Goal: Find specific page/section: Find specific page/section

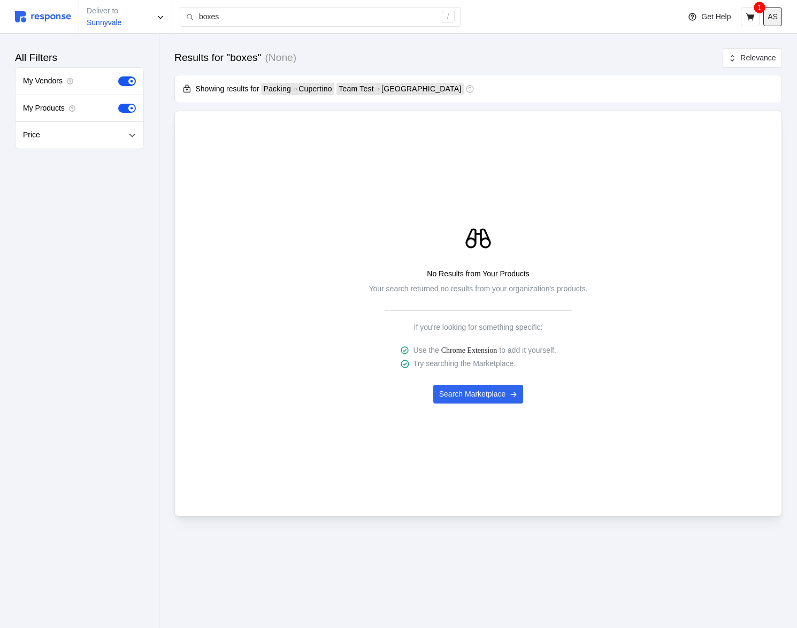
click at [775, 22] on button "AS" at bounding box center [772, 16] width 19 height 19
click at [744, 68] on button "Logout" at bounding box center [734, 61] width 85 height 19
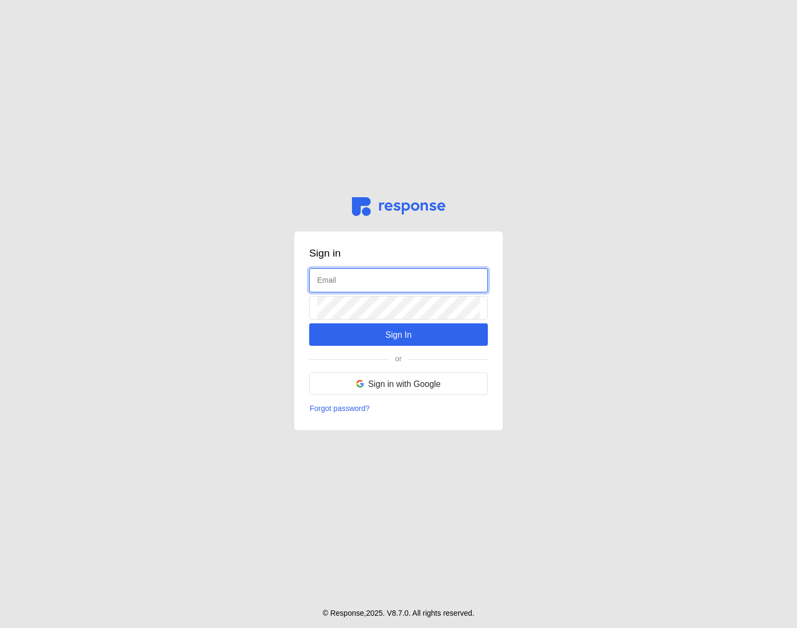
click at [341, 286] on input "text" at bounding box center [398, 280] width 163 height 23
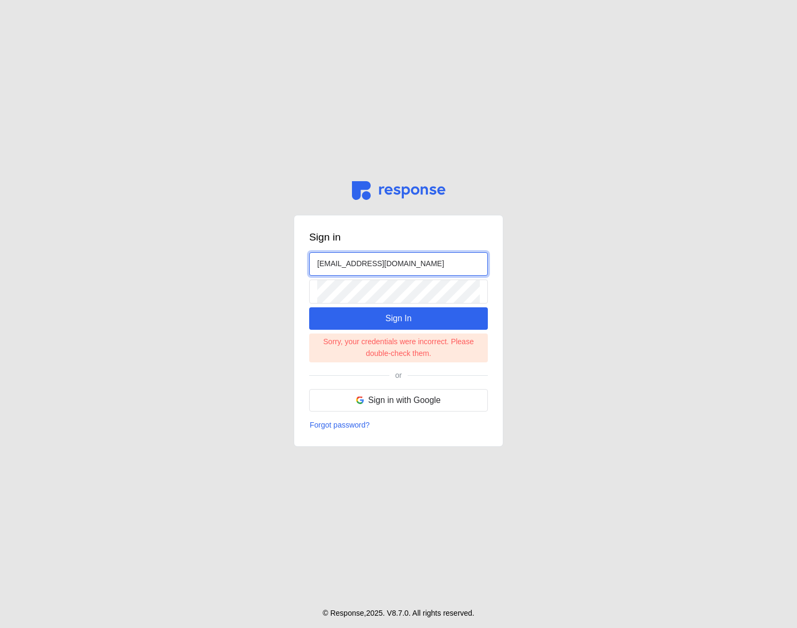
click at [334, 260] on input "restrictedbuyer@tryresponse.com" at bounding box center [398, 264] width 163 height 23
type input "admin@tryresponse.com"
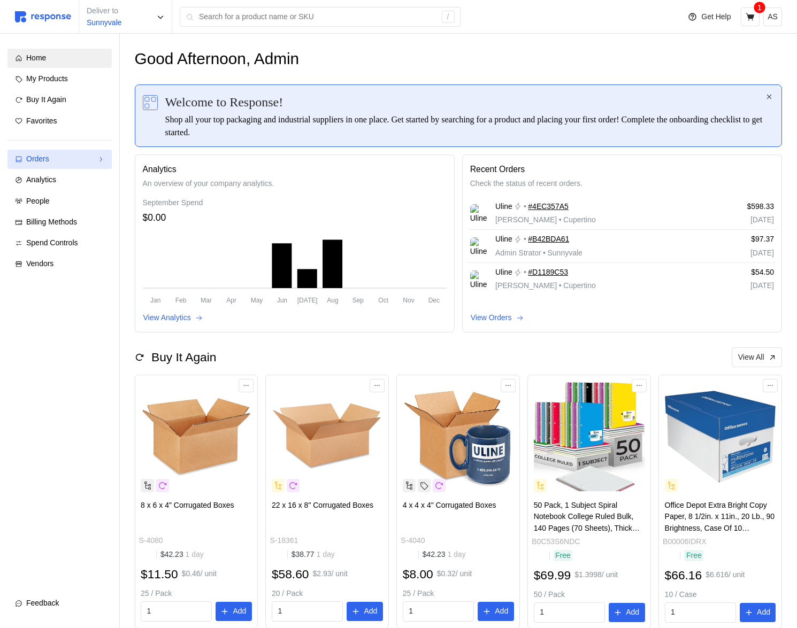
click at [66, 166] on link "Orders" at bounding box center [59, 159] width 104 height 19
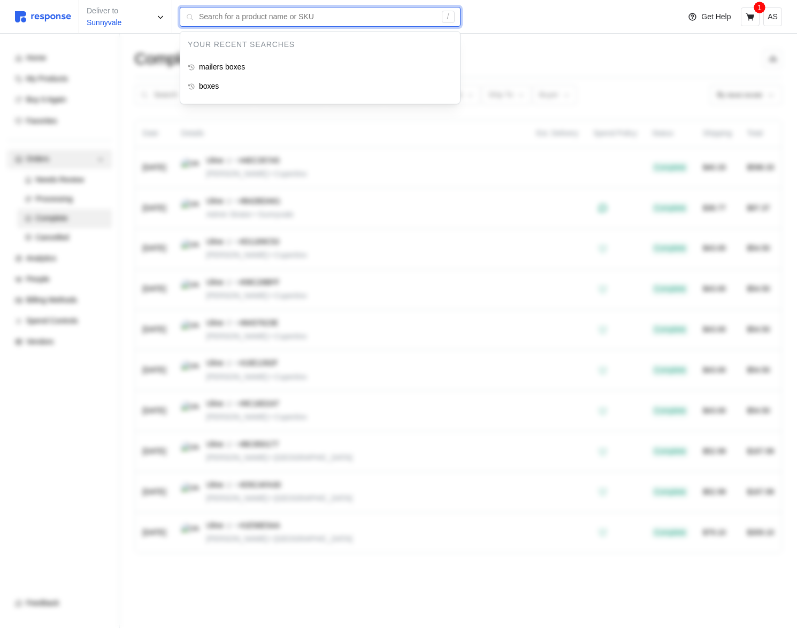
click at [227, 24] on input "text" at bounding box center [317, 16] width 237 height 19
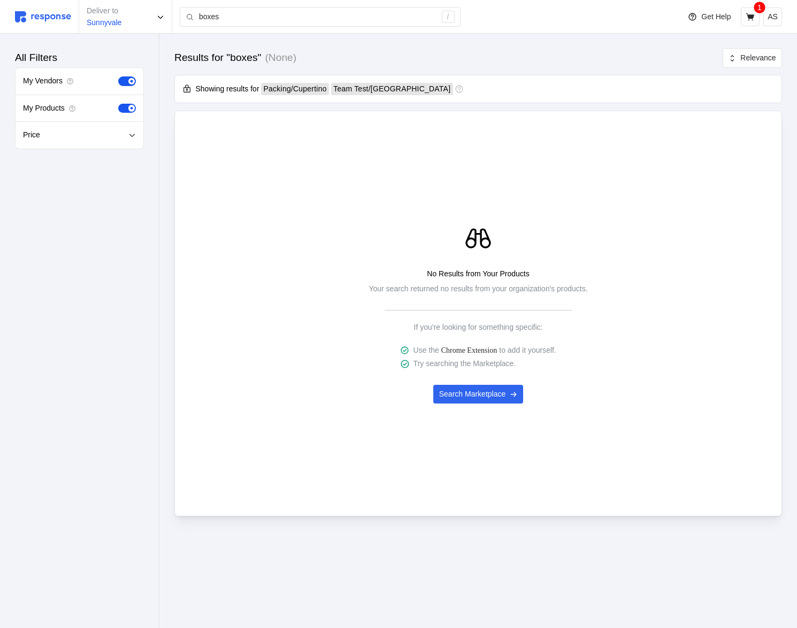
drag, startPoint x: 437, startPoint y: 101, endPoint x: 409, endPoint y: 105, distance: 28.7
click at [410, 105] on div "Results for "boxes" (None) Relevance Showing results for Packing / Cupertino Te…" at bounding box center [477, 298] width 637 height 528
click at [451, 101] on div "Showing results for Packing / Cupertino Team Test / San Francisco" at bounding box center [477, 89] width 607 height 28
click at [61, 20] on img at bounding box center [43, 16] width 56 height 11
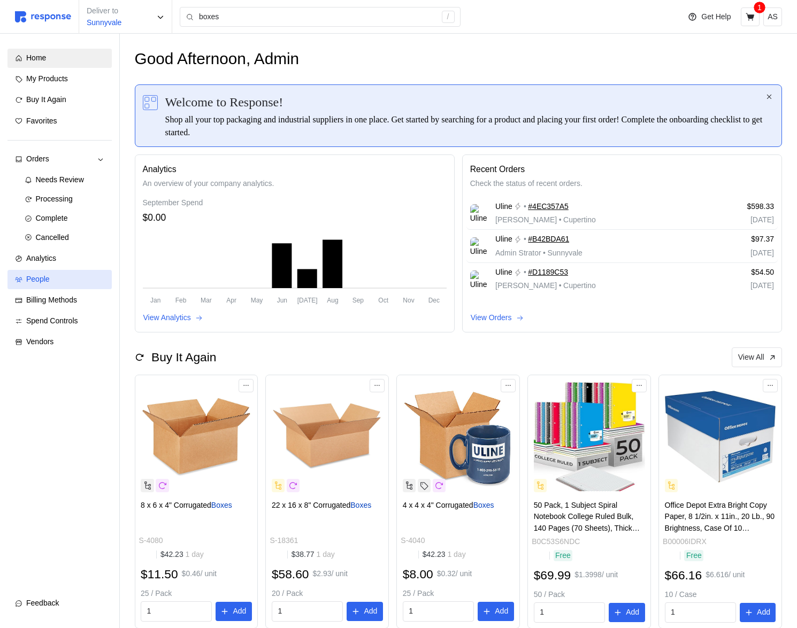
click at [64, 283] on div "People" at bounding box center [65, 280] width 78 height 12
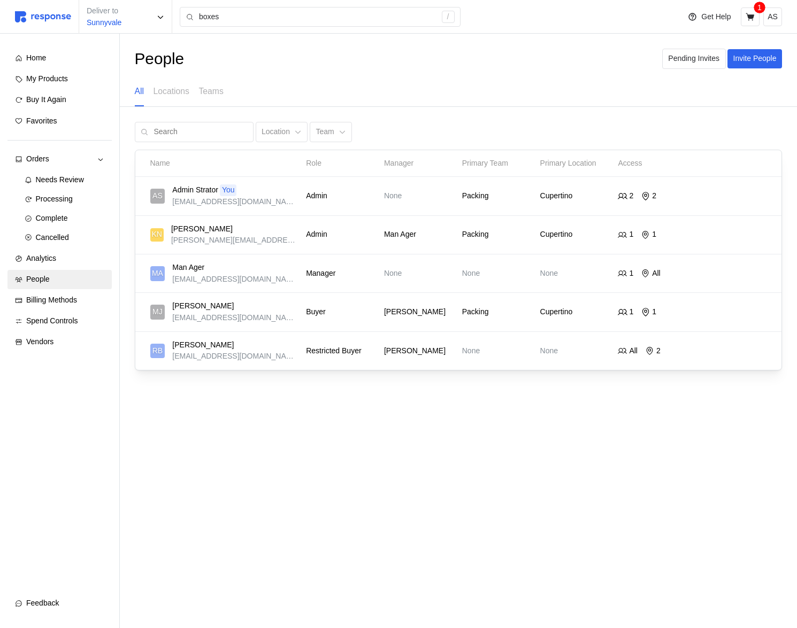
click at [571, 399] on div "People Pending Invites Invite People All Locations Teams Location Team Name Rol…" at bounding box center [459, 225] width 678 height 382
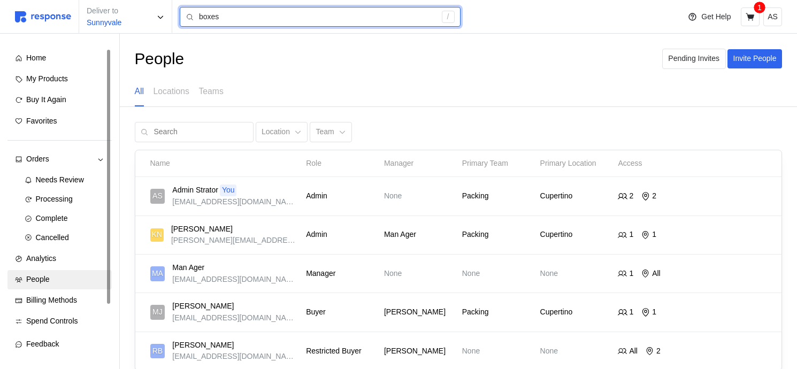
click at [313, 13] on input "boxes" at bounding box center [317, 16] width 237 height 19
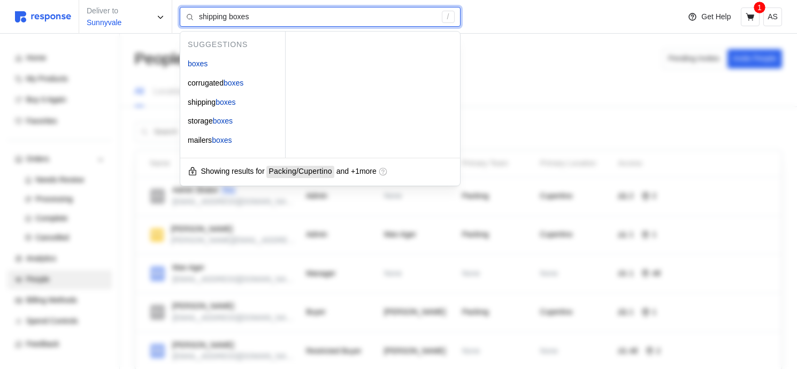
type input "mailers boxes"
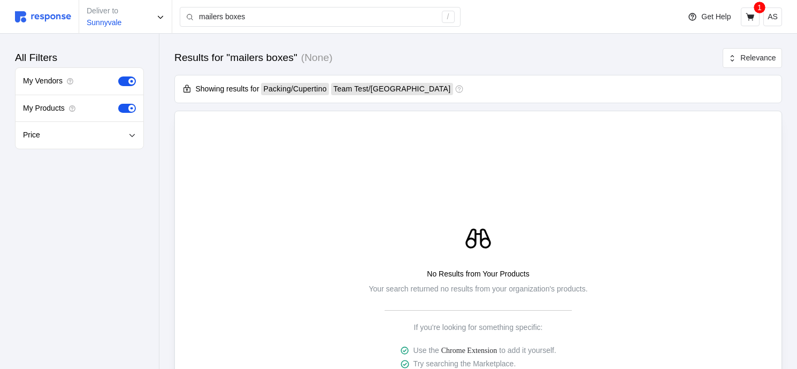
click at [54, 10] on div "Deliver to Sunnyvale mailers boxes /" at bounding box center [344, 17] width 659 height 34
click at [57, 20] on img at bounding box center [43, 16] width 56 height 11
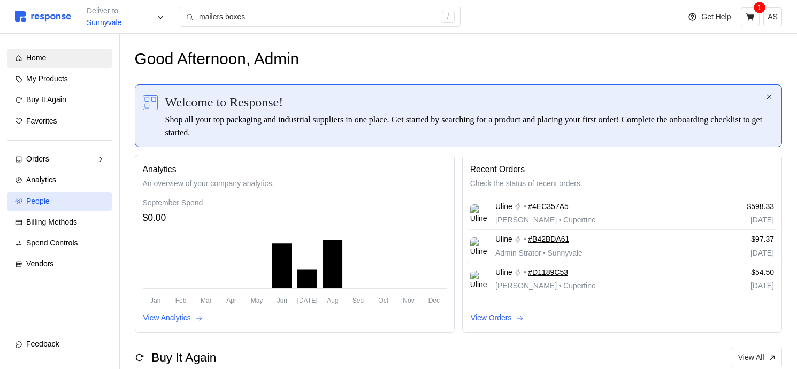
click at [79, 207] on link "People" at bounding box center [59, 201] width 104 height 19
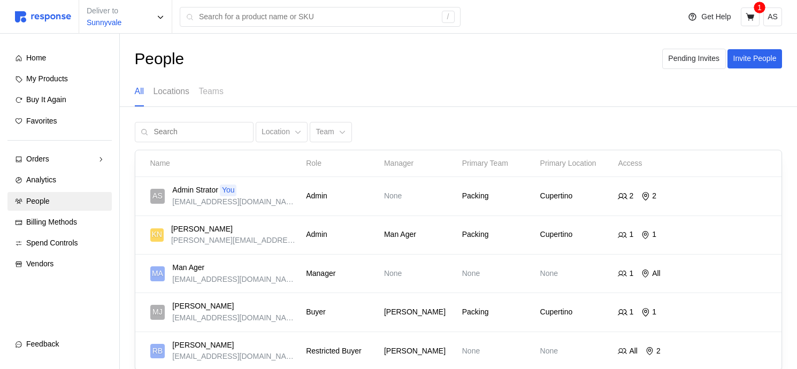
click at [171, 88] on p "Locations" at bounding box center [171, 90] width 36 height 13
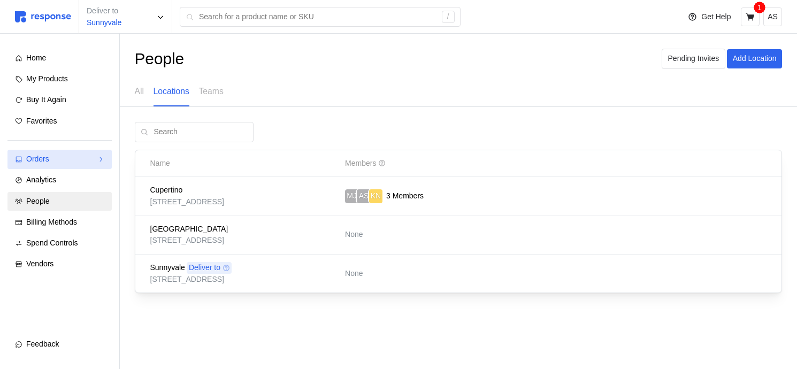
click at [55, 162] on div "Orders" at bounding box center [59, 159] width 67 height 12
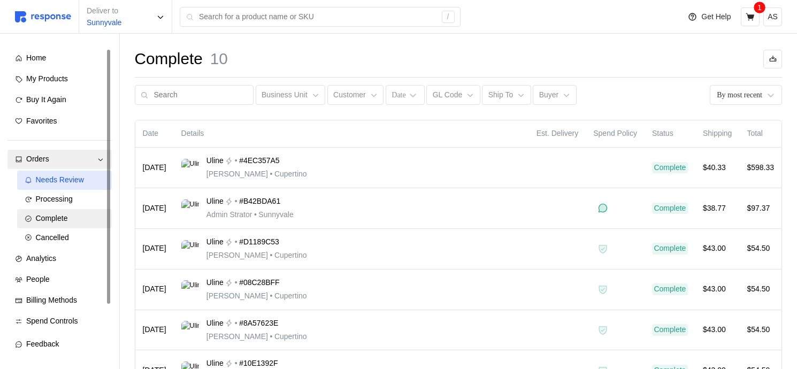
click at [55, 181] on span "Needs Review" at bounding box center [60, 179] width 48 height 9
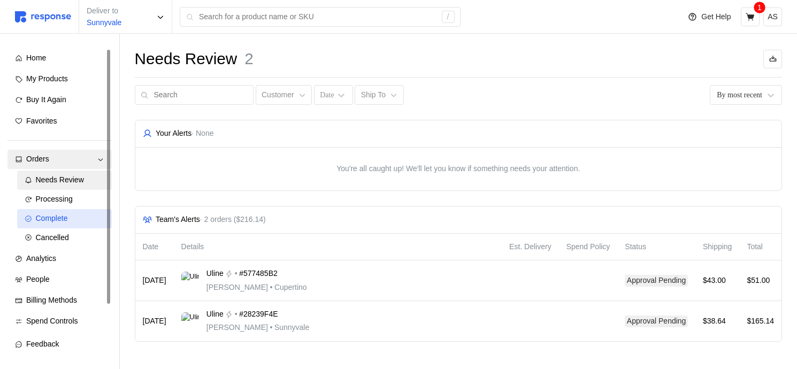
click at [65, 211] on link "Complete" at bounding box center [64, 218] width 95 height 19
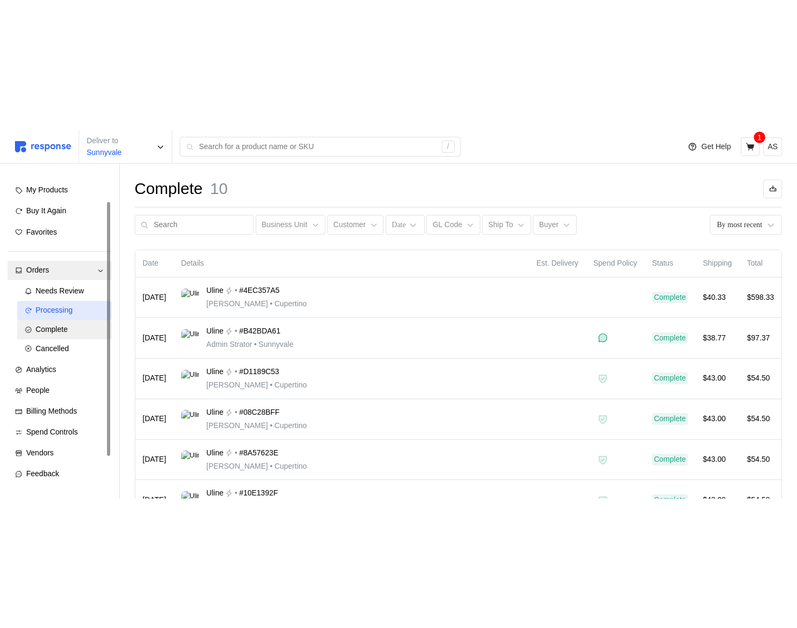
scroll to position [25, 0]
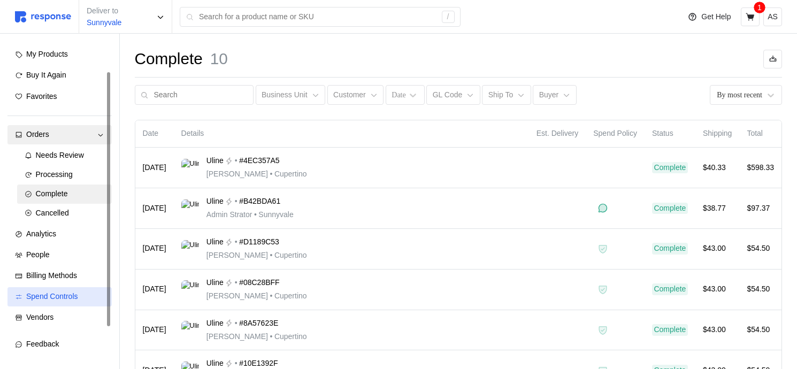
click at [69, 299] on span "Spend Controls" at bounding box center [52, 296] width 52 height 9
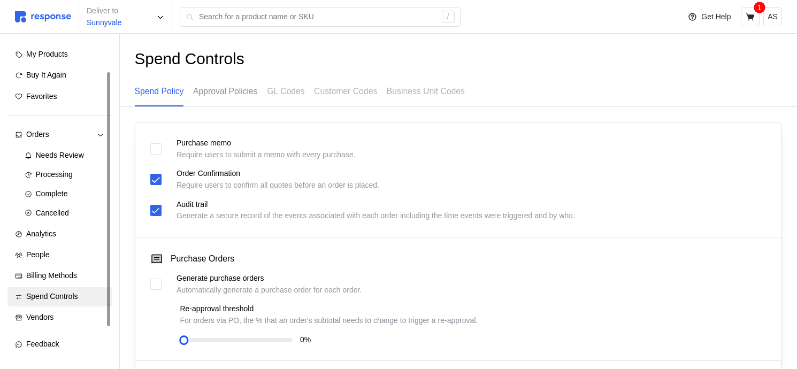
click at [236, 104] on div "Approval Policies" at bounding box center [225, 91] width 65 height 29
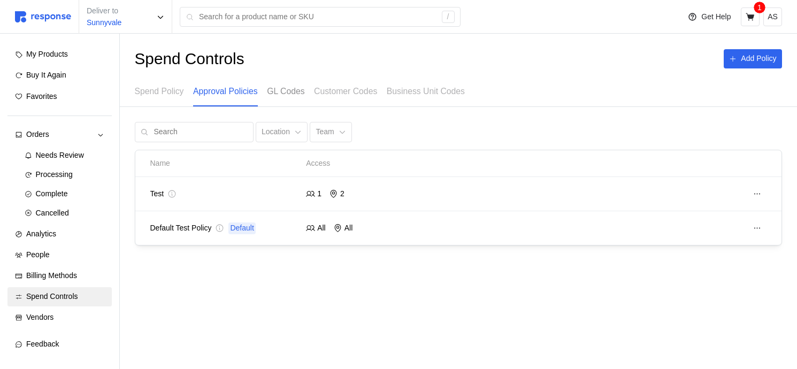
click at [289, 85] on p "GL Codes" at bounding box center [285, 90] width 37 height 13
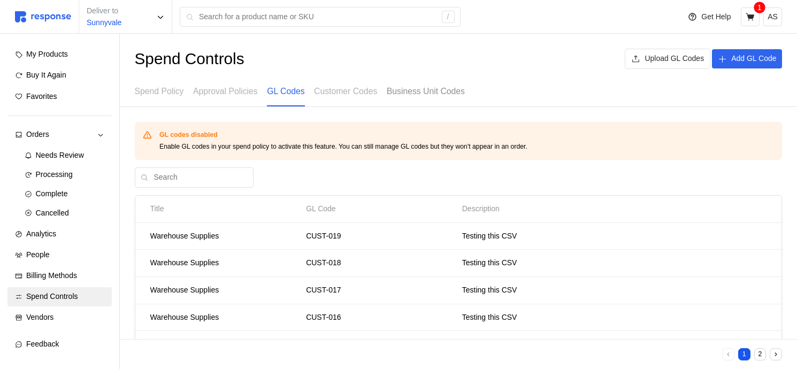
click at [433, 93] on p "Business Unit Codes" at bounding box center [426, 90] width 78 height 13
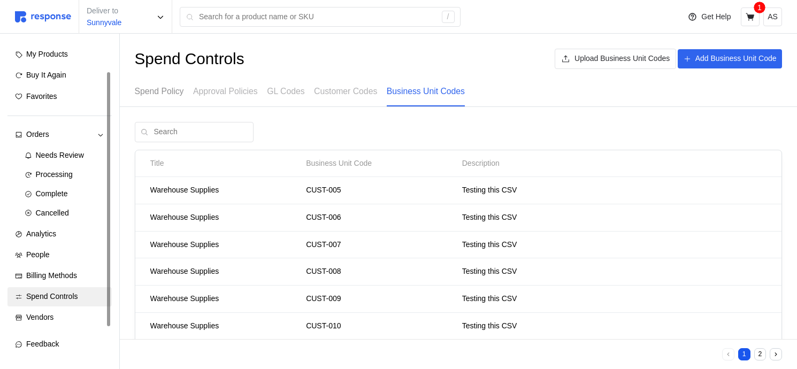
click at [165, 90] on p "Spend Policy" at bounding box center [159, 90] width 49 height 13
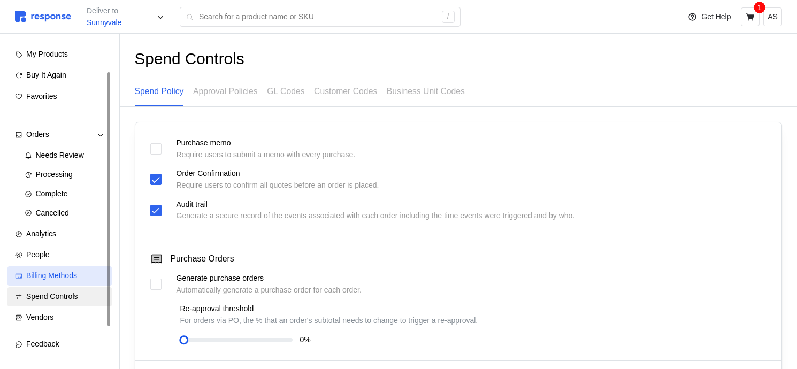
click at [58, 269] on link "Billing Methods" at bounding box center [59, 275] width 104 height 19
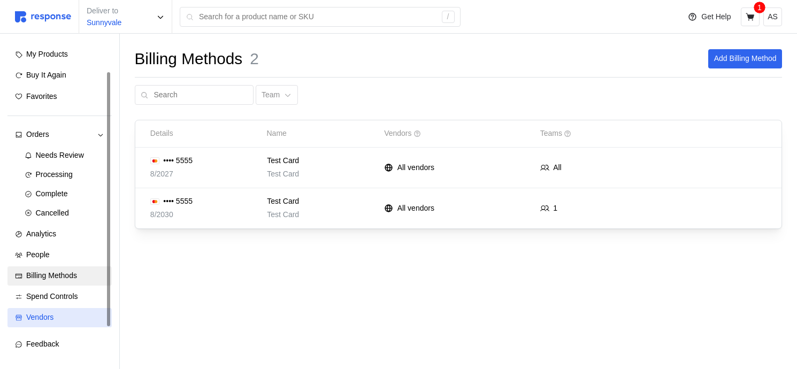
click at [60, 312] on div "Vendors" at bounding box center [65, 318] width 78 height 12
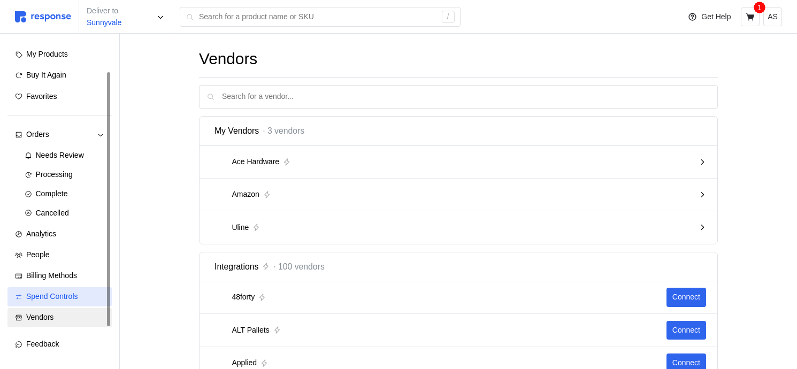
click at [73, 294] on span "Spend Controls" at bounding box center [52, 296] width 52 height 9
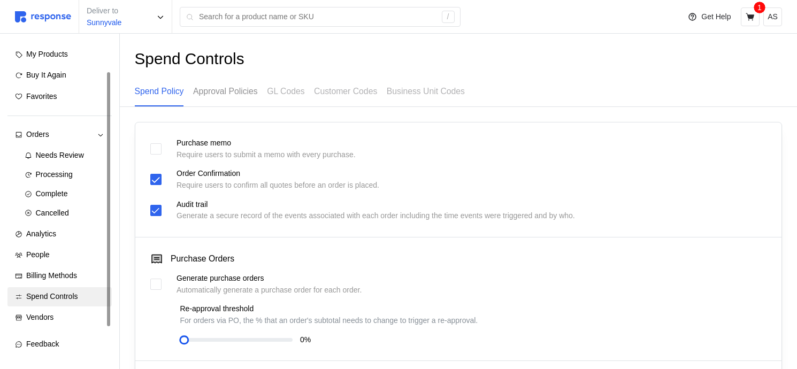
click at [243, 97] on p "Approval Policies" at bounding box center [225, 90] width 65 height 13
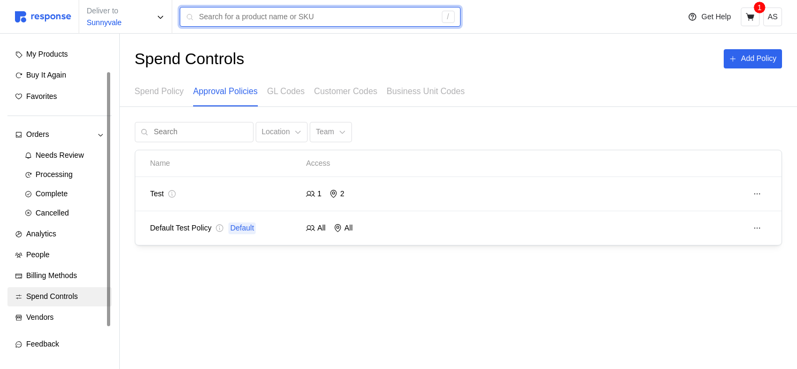
click at [244, 14] on input "text" at bounding box center [317, 16] width 237 height 19
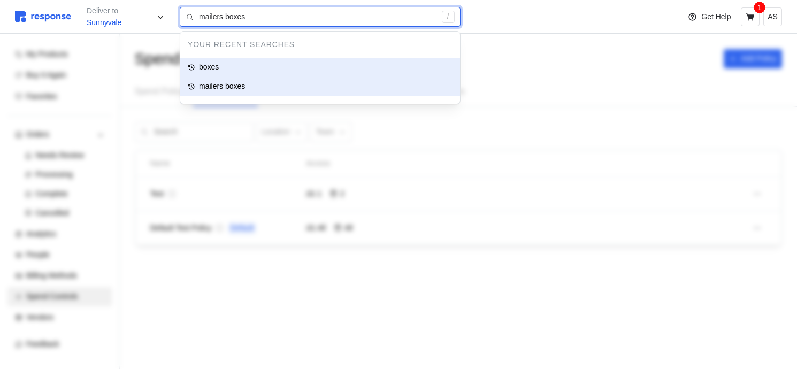
type input "boxes"
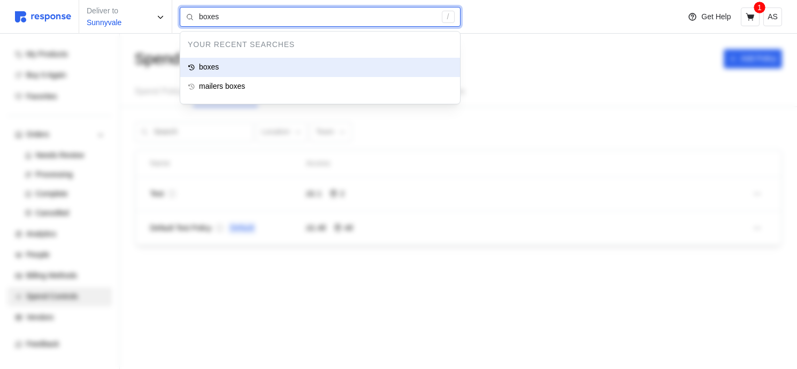
click at [241, 70] on div "boxes" at bounding box center [320, 67] width 280 height 19
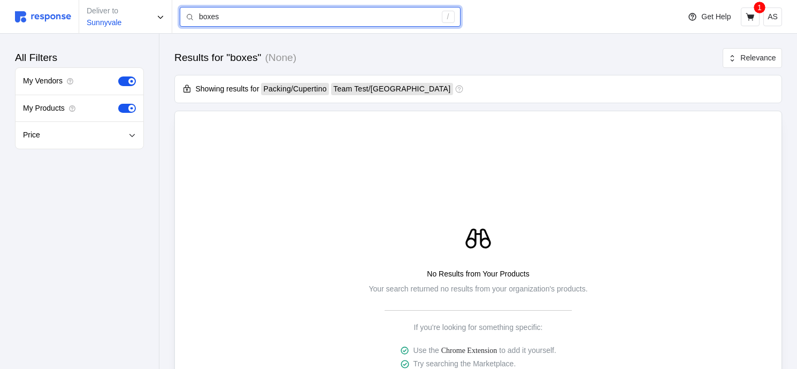
click at [243, 18] on input "boxes" at bounding box center [317, 16] width 237 height 19
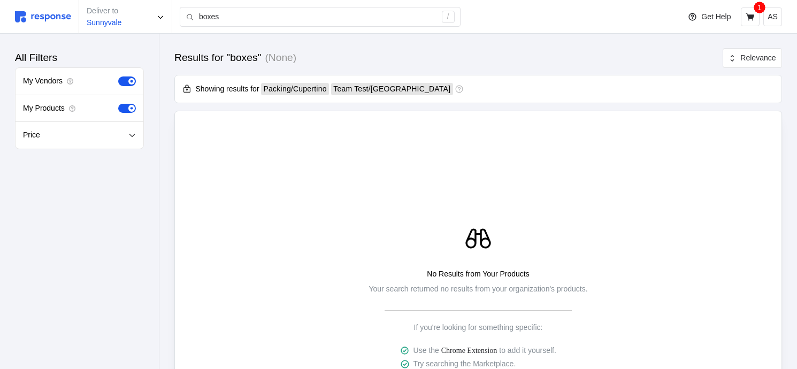
click at [389, 145] on div "No Results from Your Products Your search returned no results from your organiz…" at bounding box center [477, 314] width 607 height 406
